Goal: Check status: Check status

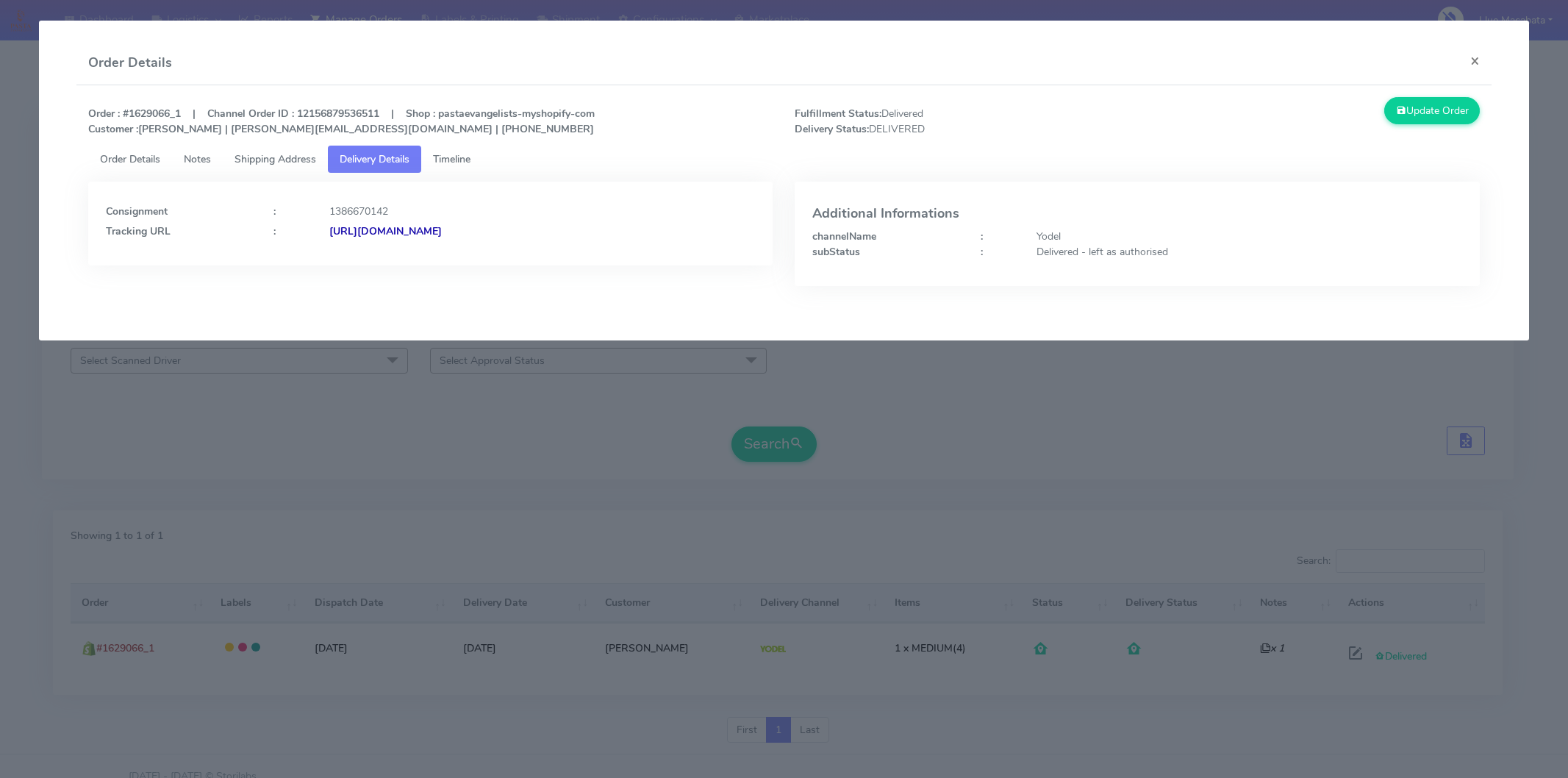
click at [1478, 59] on button "×" at bounding box center [1475, 61] width 33 height 39
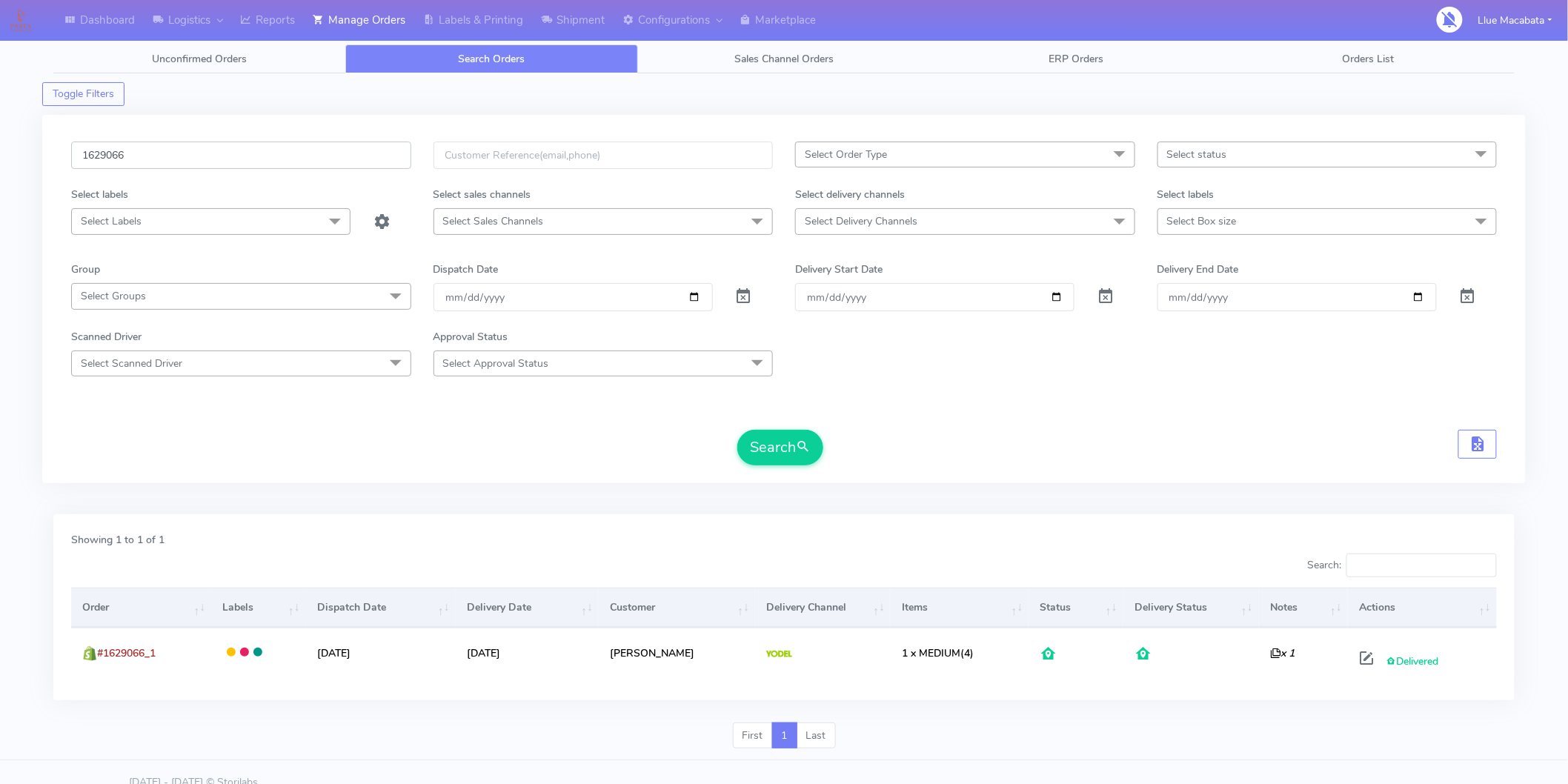
click at [167, 158] on input "1629066" at bounding box center [241, 155] width 340 height 28
paste input "1628182 -"
type input "1628182"
click at [801, 454] on span "submit" at bounding box center [803, 447] width 15 height 20
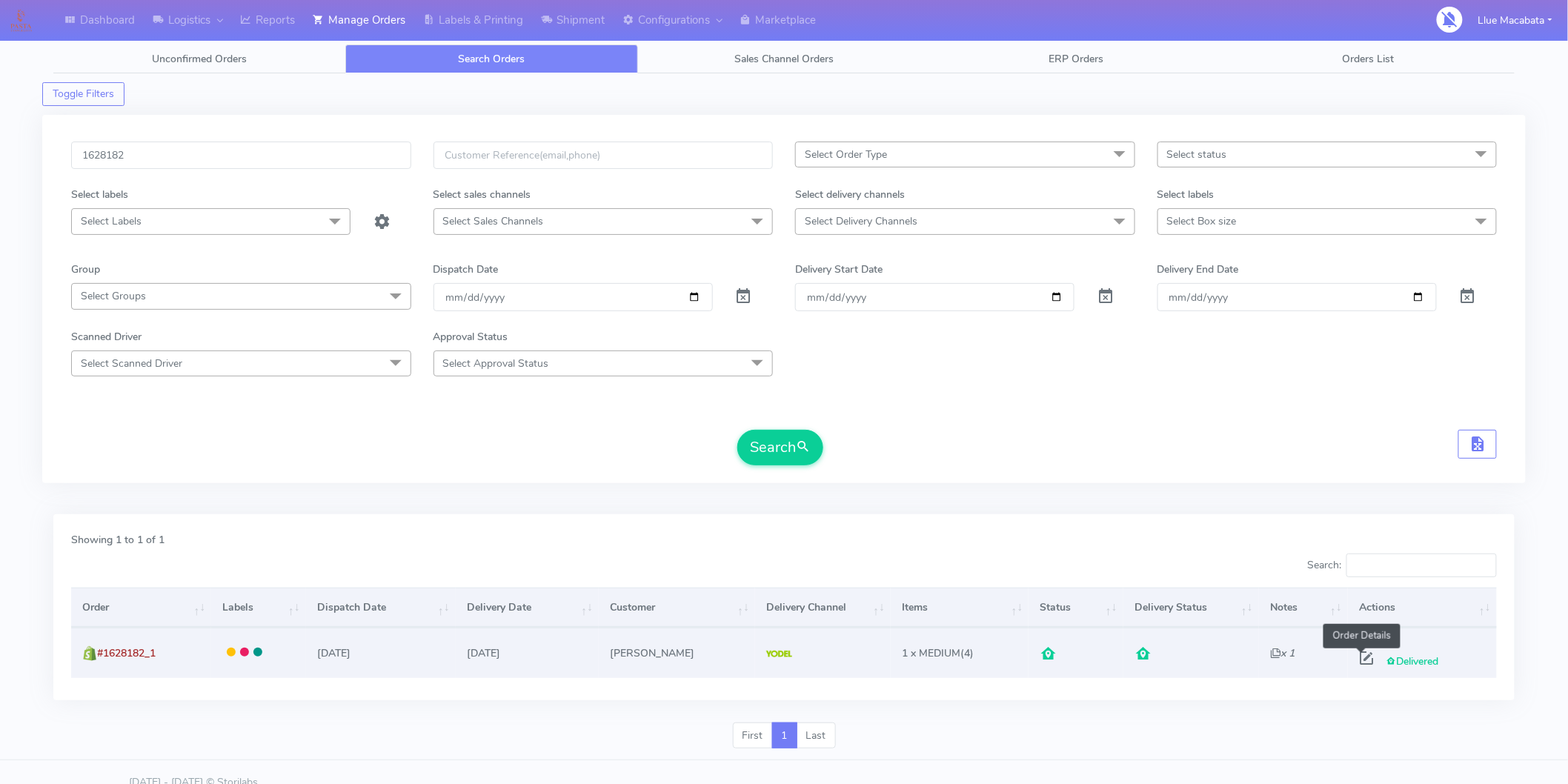
click at [1353, 656] on span at bounding box center [1366, 661] width 27 height 14
select select "5"
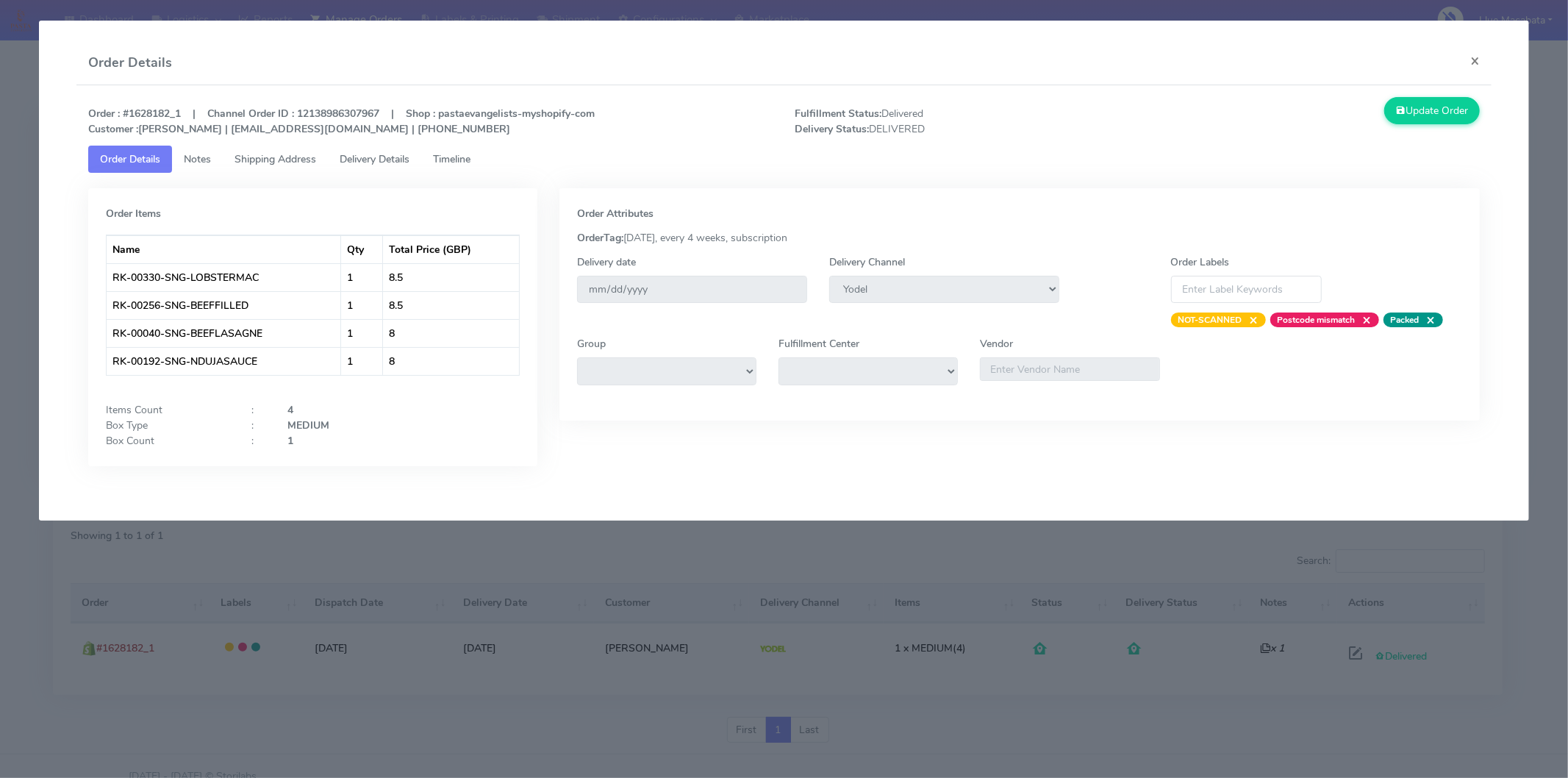
drag, startPoint x: 457, startPoint y: 147, endPoint x: 423, endPoint y: 156, distance: 35.2
click at [454, 149] on link "Timeline" at bounding box center [452, 159] width 61 height 28
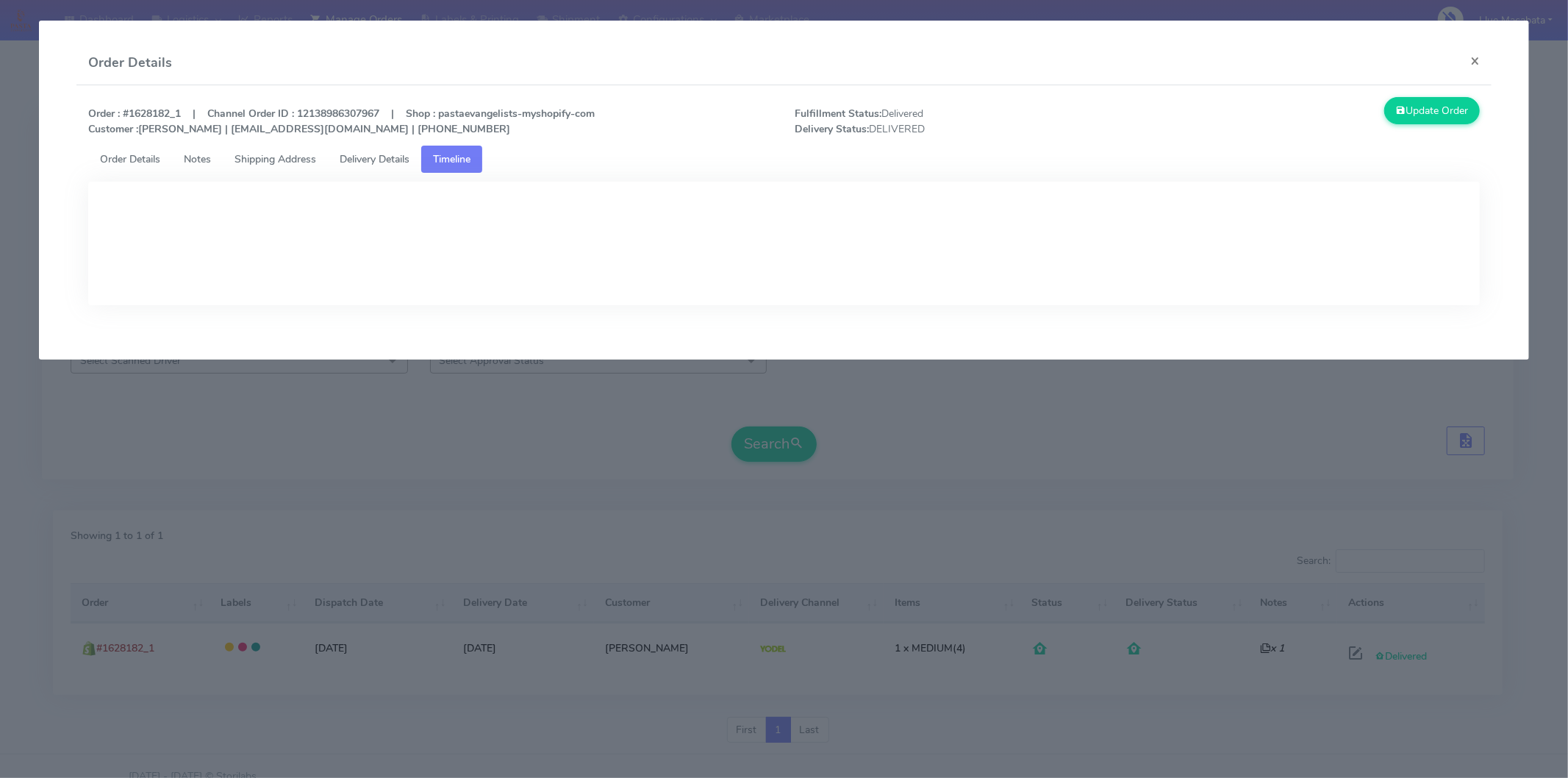
click at [378, 158] on span "Delivery Details" at bounding box center [374, 160] width 70 height 14
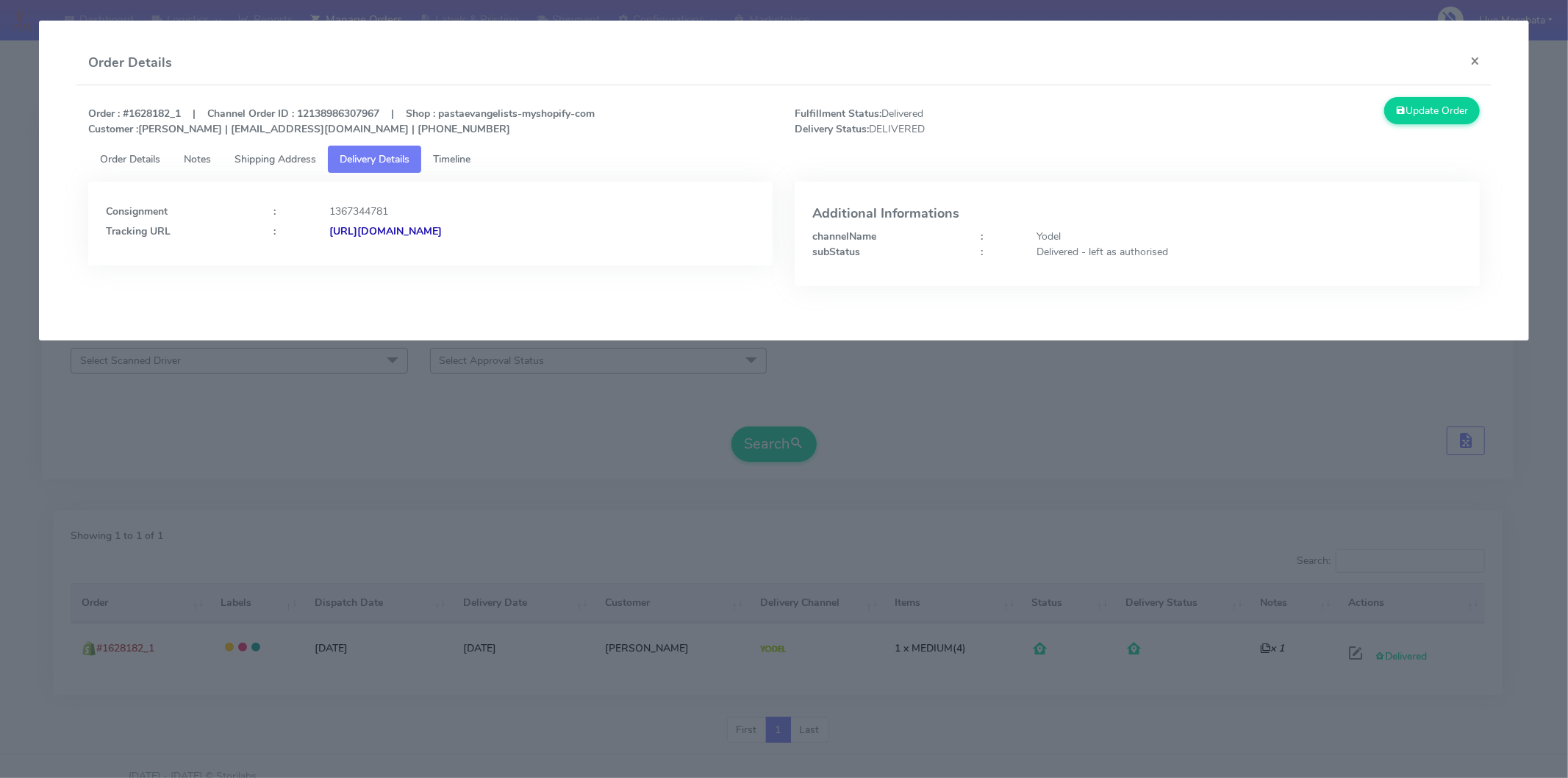
click at [442, 232] on strong "[URL][DOMAIN_NAME]" at bounding box center [385, 231] width 112 height 14
click at [1467, 64] on button "×" at bounding box center [1475, 61] width 33 height 39
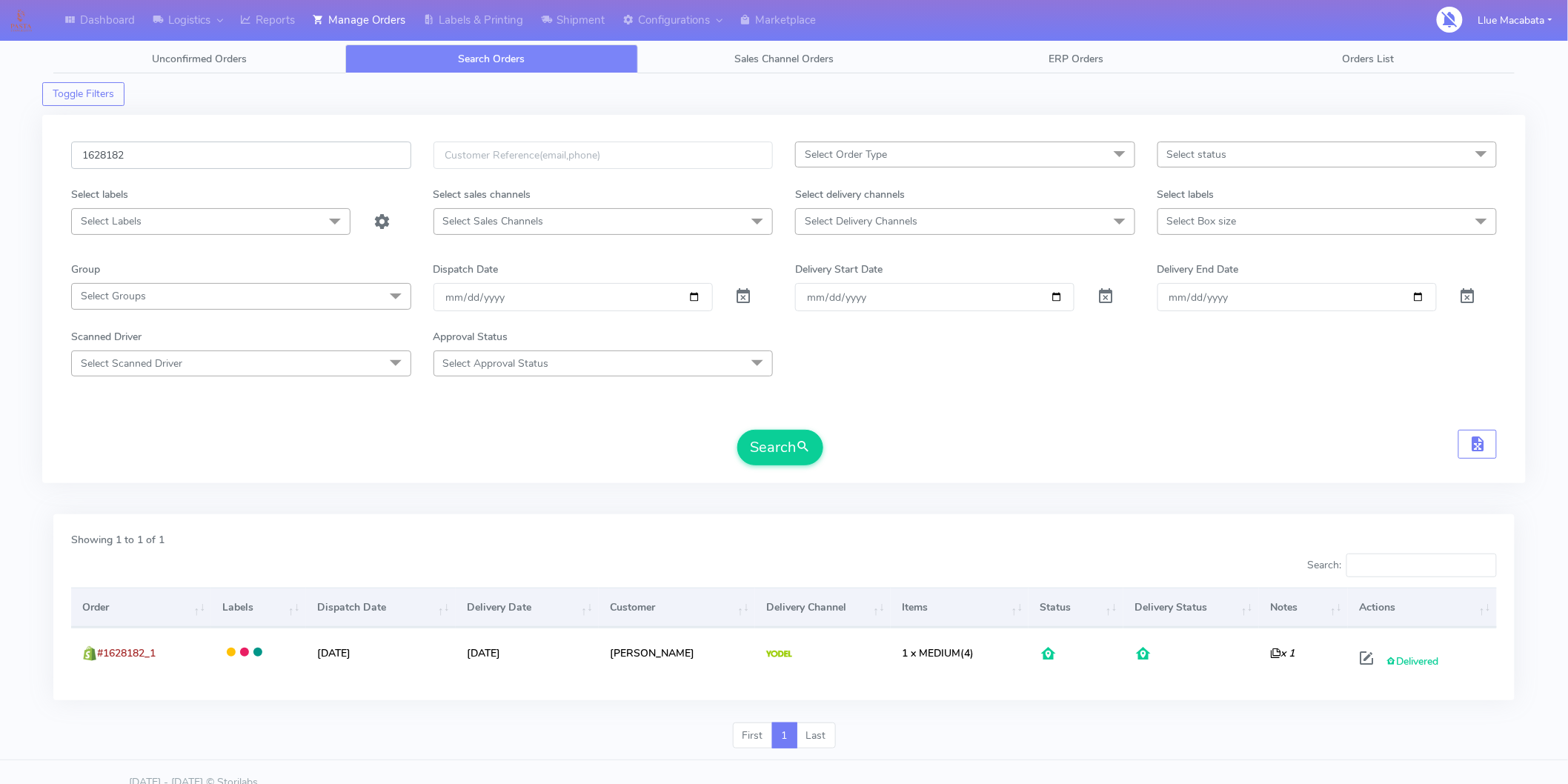
click at [164, 166] on input "1628182" at bounding box center [241, 155] width 340 height 28
click at [164, 166] on input "1628182" at bounding box center [241, 155] width 340 height 28
paste input "To Hello It’s 9.45 pm and my delivery hasn’t arrived According to the Yodel tra…"
type input "To Hello It’s 9.45 pm and my delivery hasn’t arrived According to the Yodel tra…"
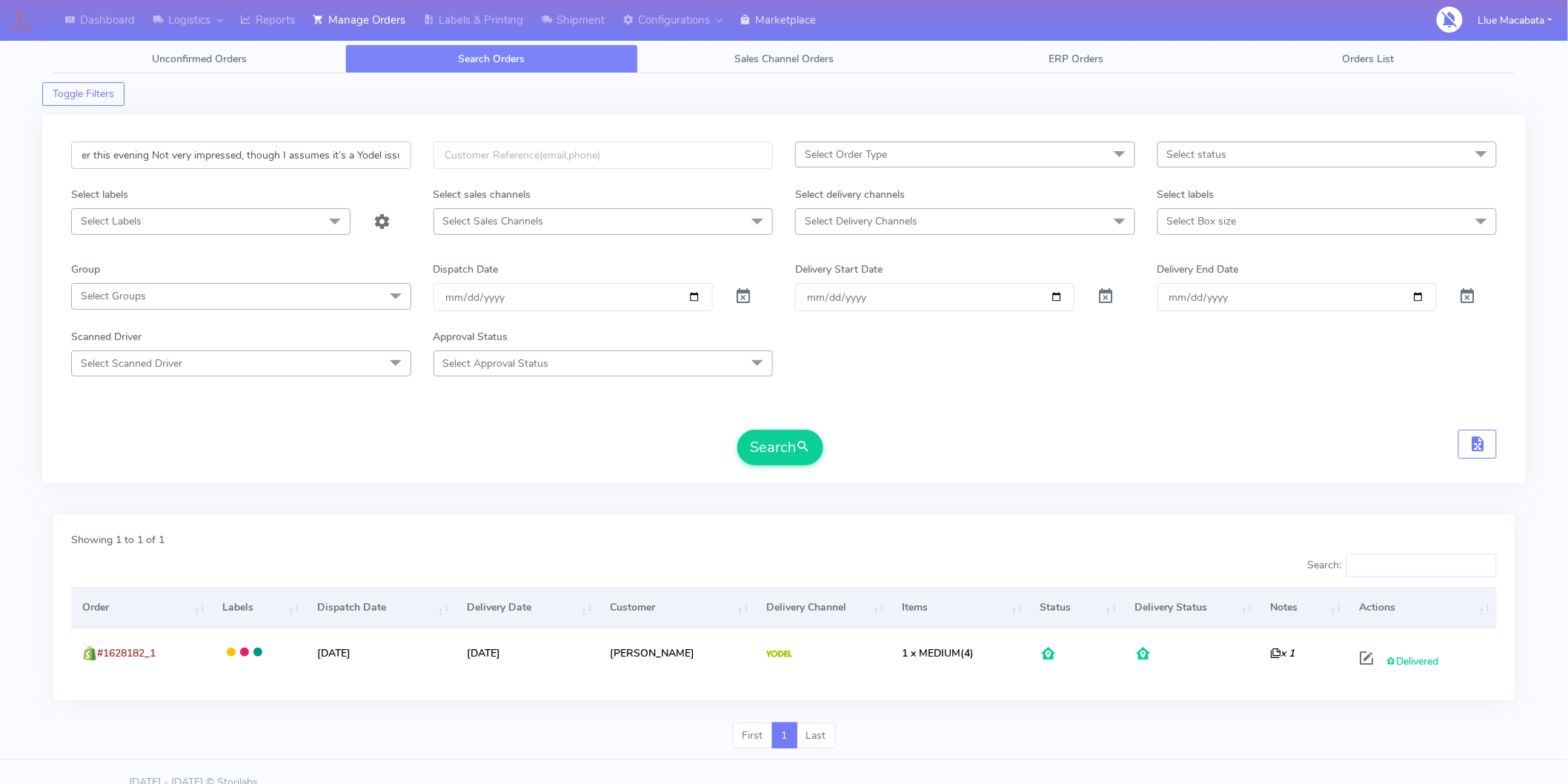
scroll to position [0, 0]
click at [298, 153] on input "To Hello It’s 9.45 pm and my delivery hasn’t arrived According to the Yodel tra…" at bounding box center [241, 155] width 340 height 28
click at [166, 152] on input "text" at bounding box center [241, 155] width 340 height 28
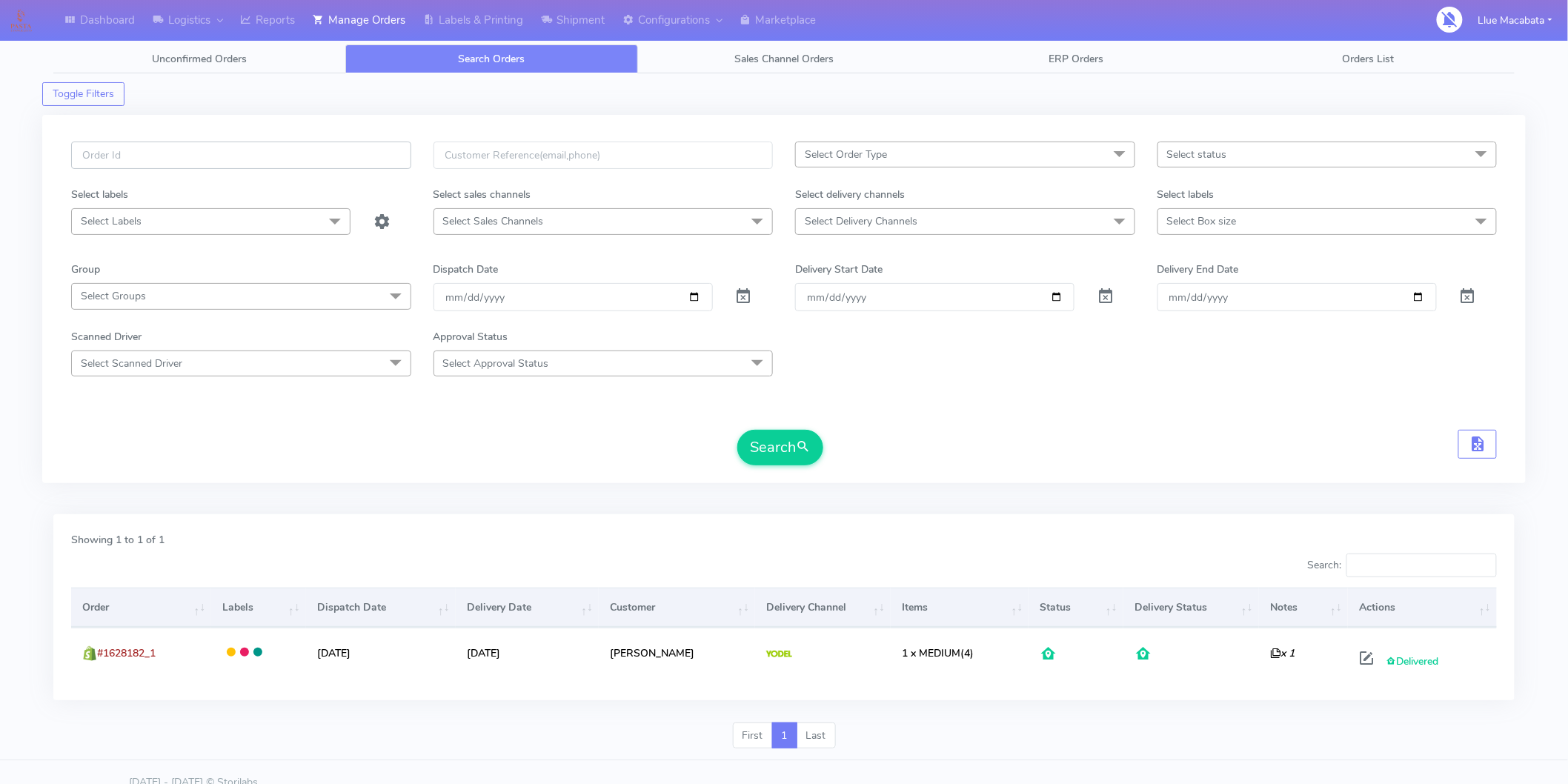
paste input "1629098"
type input "1629098"
drag, startPoint x: 757, startPoint y: 455, endPoint x: 743, endPoint y: 455, distance: 14.0
click at [758, 455] on button "Search" at bounding box center [780, 447] width 86 height 36
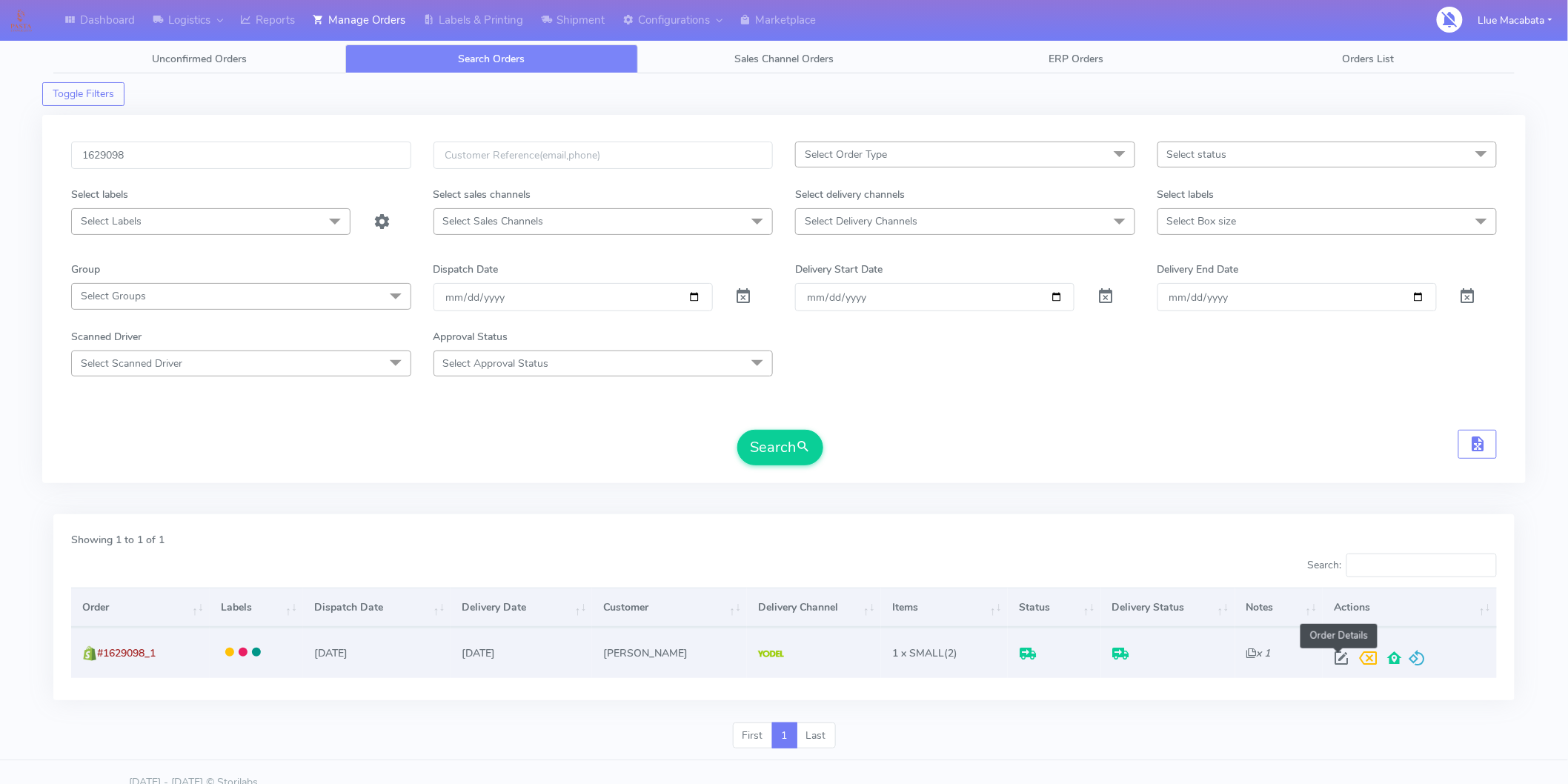
click at [1341, 654] on span at bounding box center [1342, 661] width 27 height 14
select select "5"
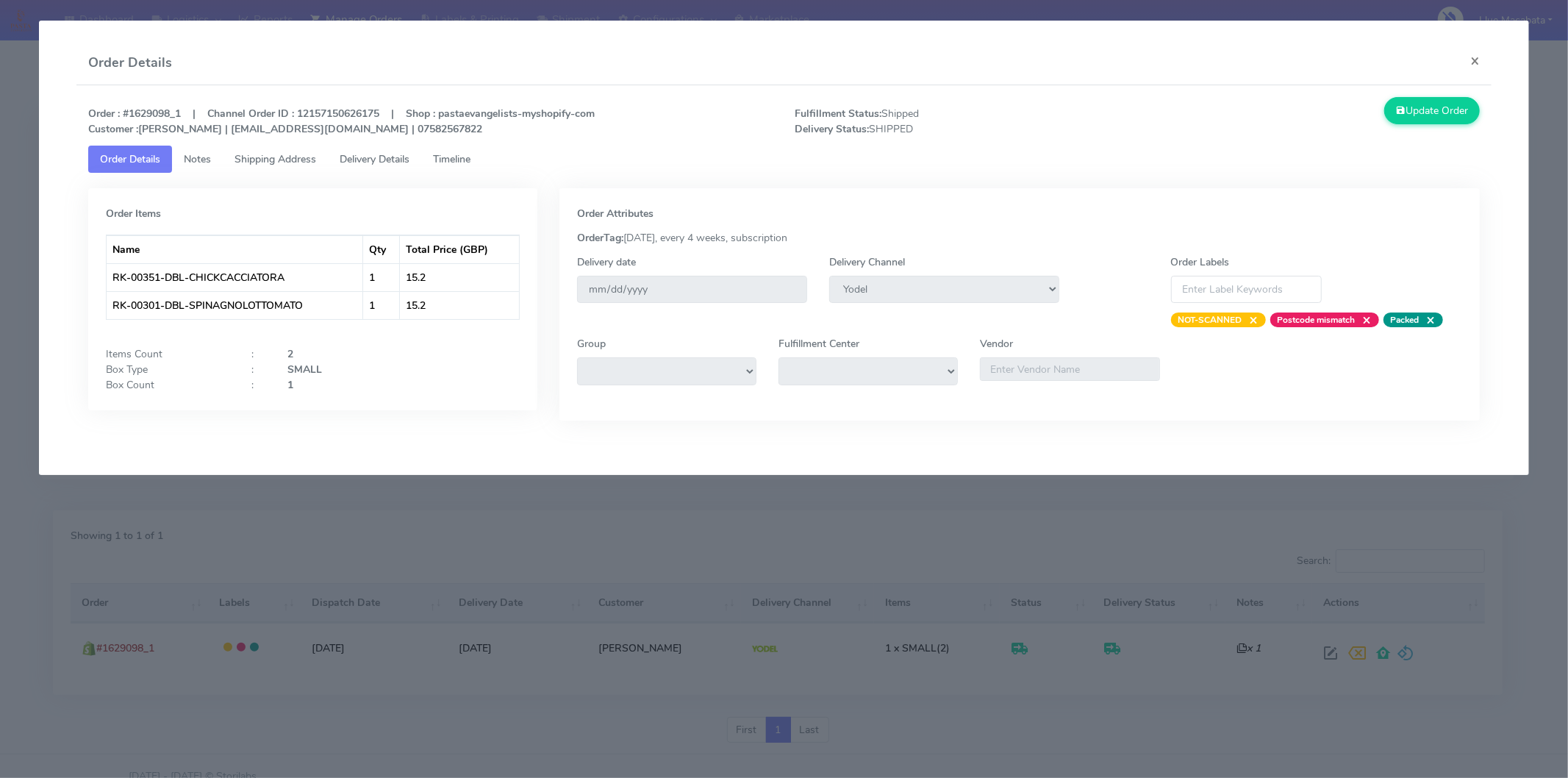
click at [380, 158] on span "Delivery Details" at bounding box center [374, 160] width 70 height 14
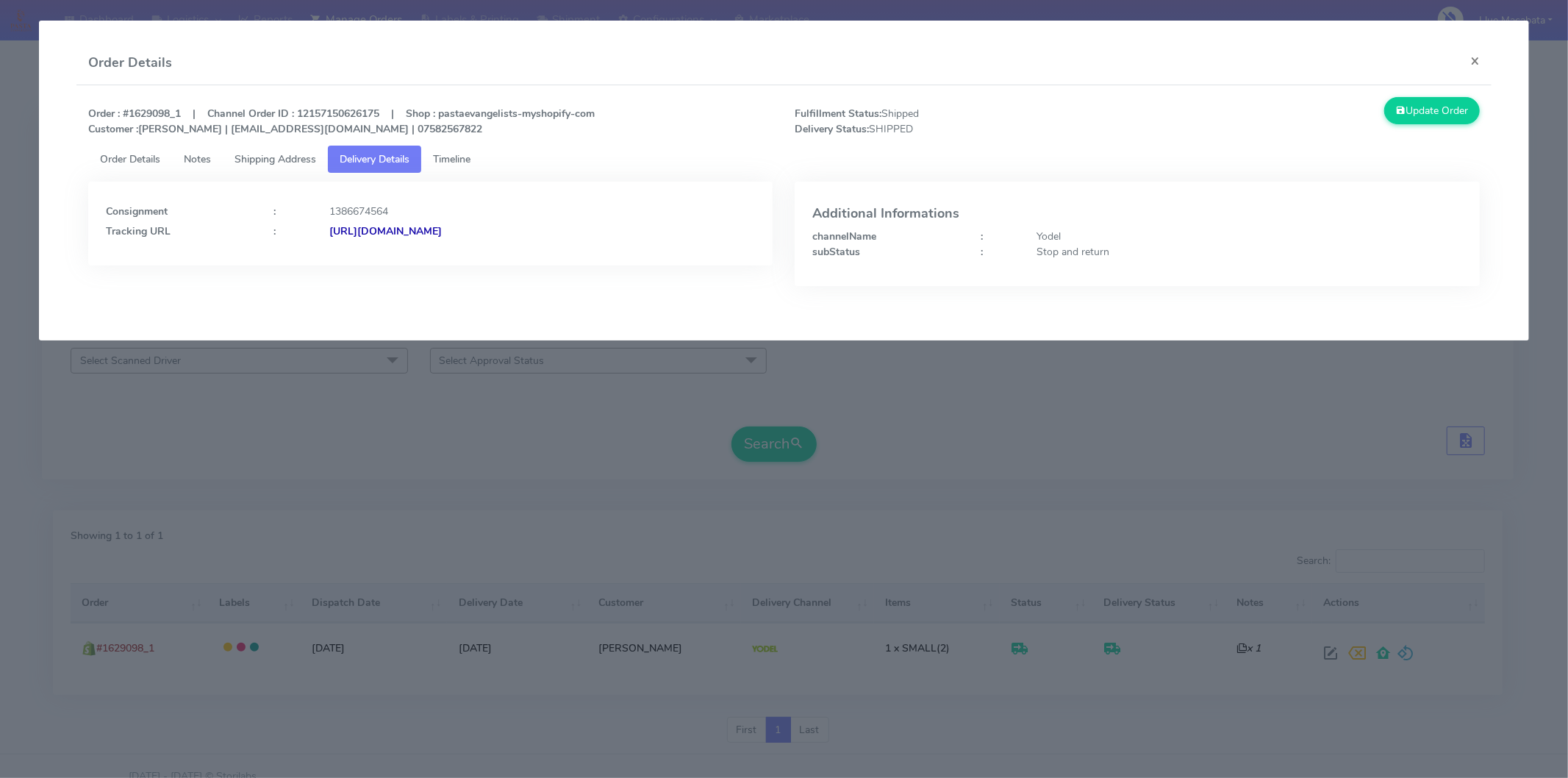
click at [442, 232] on strong "[URL][DOMAIN_NAME]" at bounding box center [385, 231] width 112 height 14
click at [1476, 57] on button "×" at bounding box center [1475, 61] width 33 height 39
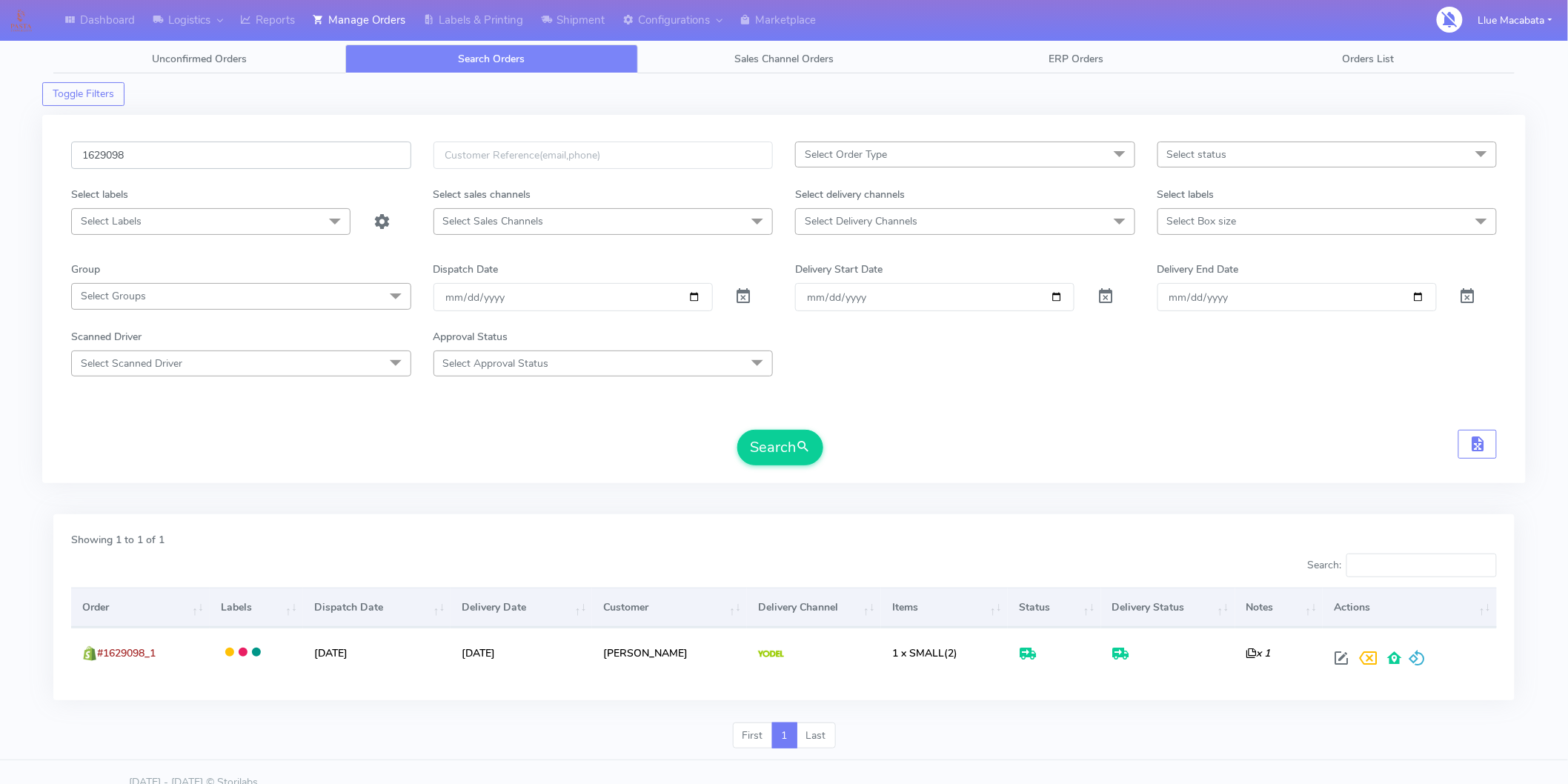
drag, startPoint x: 141, startPoint y: 158, endPoint x: 0, endPoint y: 144, distance: 141.7
click at [0, 144] on div "Dashboard Logistics [GEOGRAPHIC_DATA] Logistics Reports Manage Orders Labels & …" at bounding box center [784, 394] width 1568 height 733
